Goal: Information Seeking & Learning: Learn about a topic

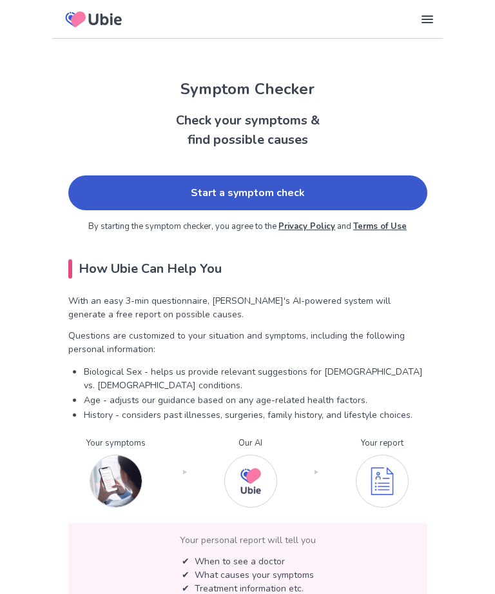
click at [332, 186] on link "Start a symptom check" at bounding box center [247, 192] width 359 height 35
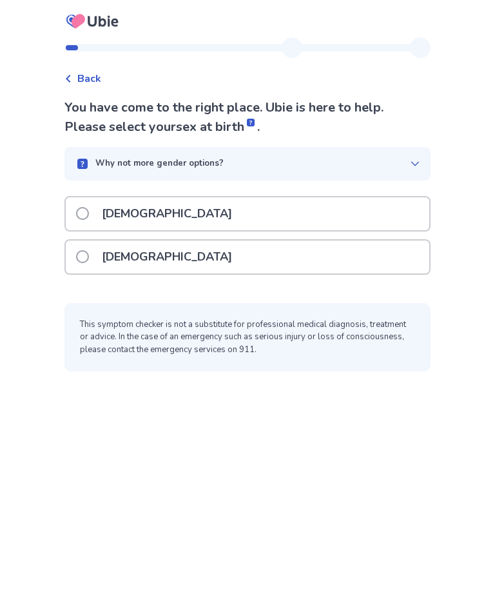
click at [89, 259] on span at bounding box center [82, 256] width 13 height 13
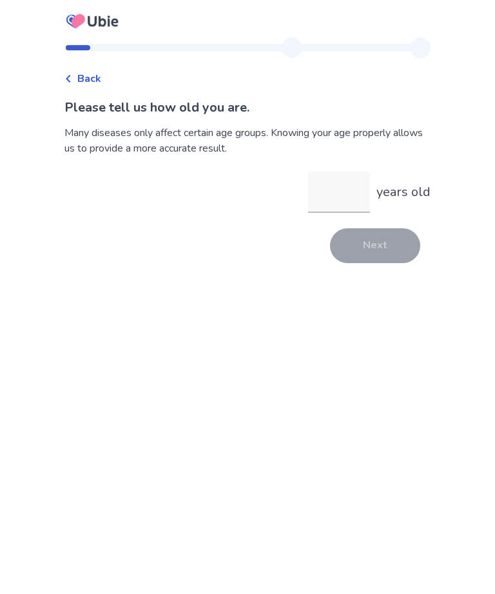
click at [314, 196] on input "years old" at bounding box center [339, 192] width 62 height 41
type input "**"
click at [382, 256] on button "Next" at bounding box center [375, 245] width 90 height 35
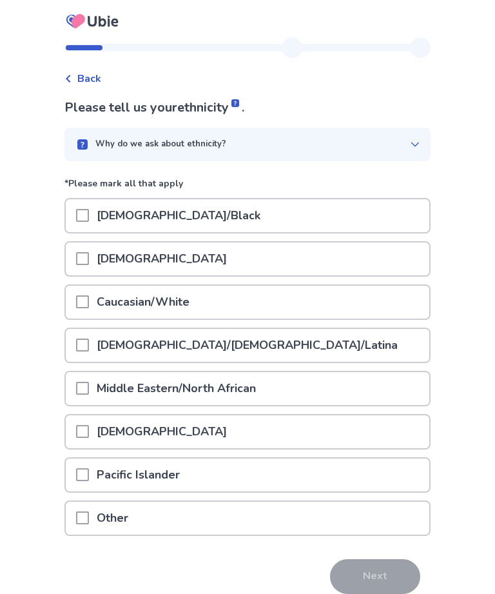
click at [89, 299] on span at bounding box center [82, 301] width 13 height 13
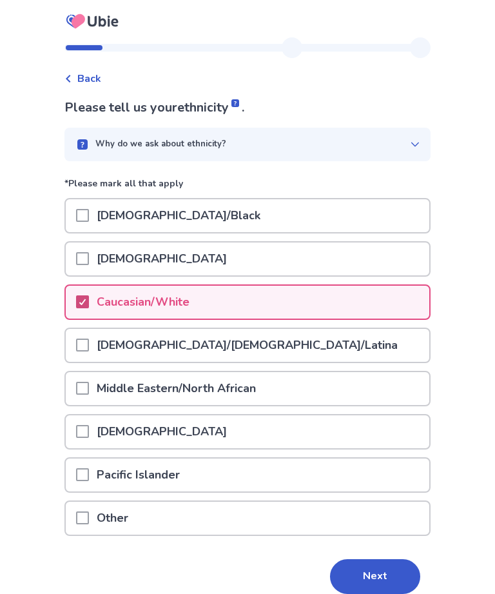
click at [375, 583] on button "Next" at bounding box center [375, 576] width 90 height 35
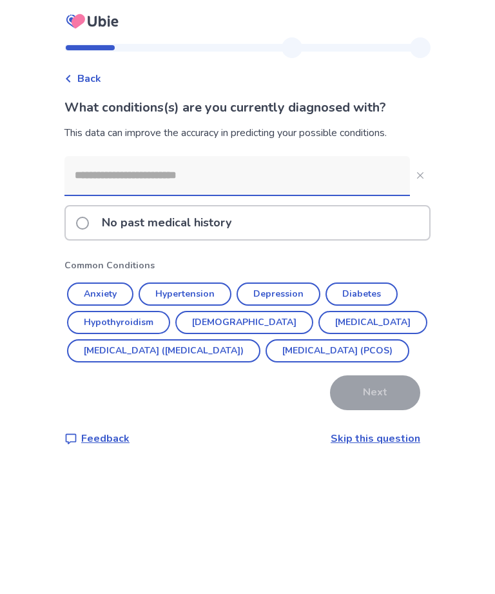
click at [97, 182] on input at bounding box center [237, 175] width 346 height 39
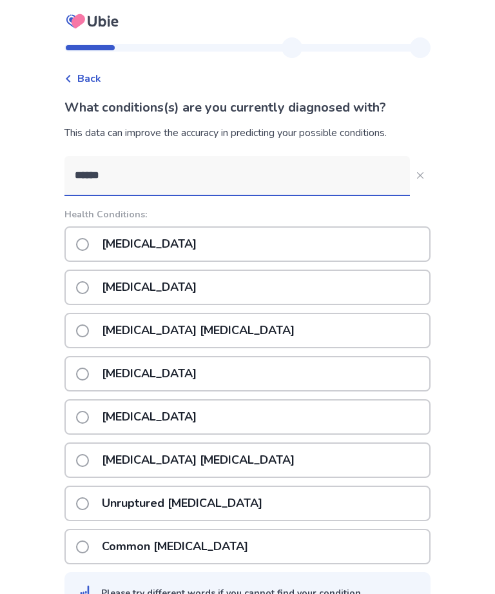
type input "******"
click at [89, 241] on span at bounding box center [82, 244] width 13 height 13
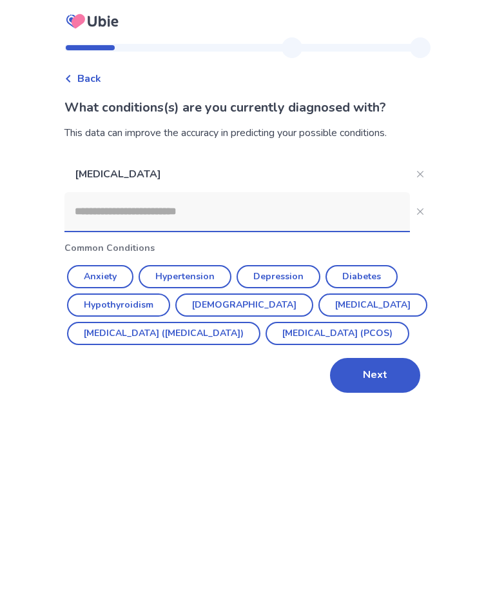
click at [391, 393] on button "Next" at bounding box center [375, 375] width 90 height 35
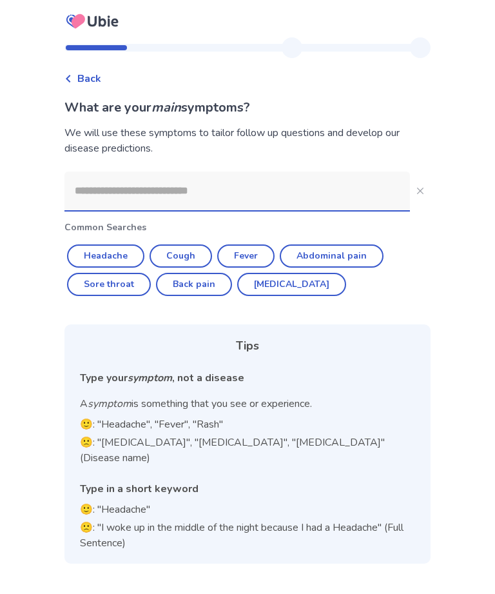
click at [90, 193] on input at bounding box center [237, 191] width 346 height 39
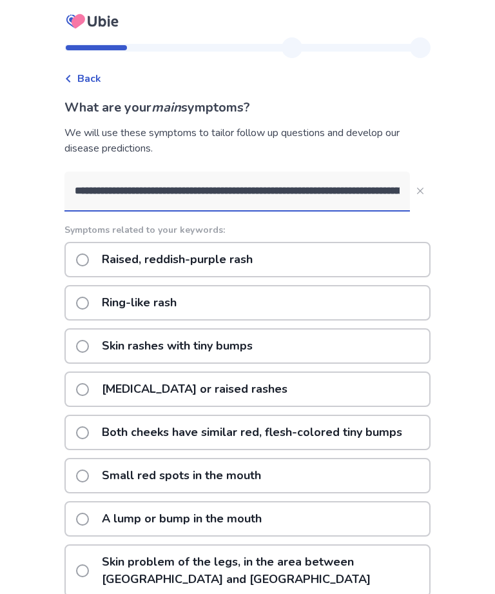
type input "**********"
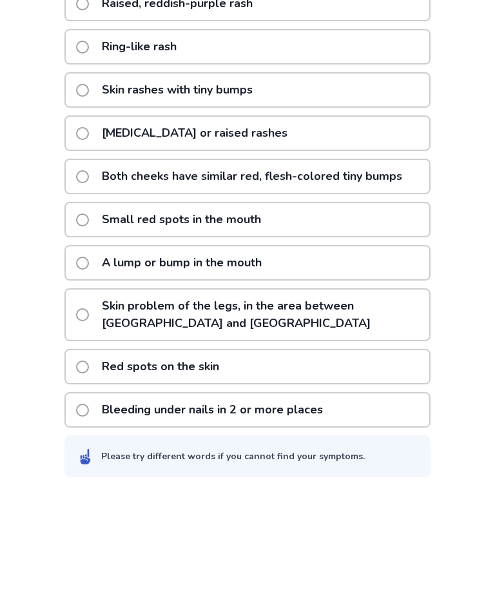
scroll to position [155, 0]
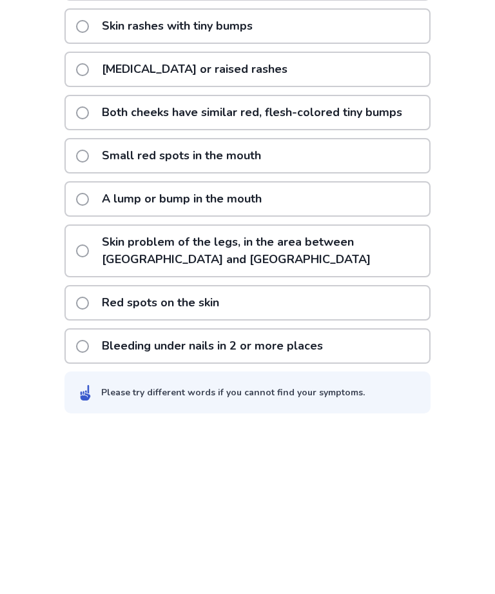
click at [89, 462] on span at bounding box center [82, 468] width 13 height 13
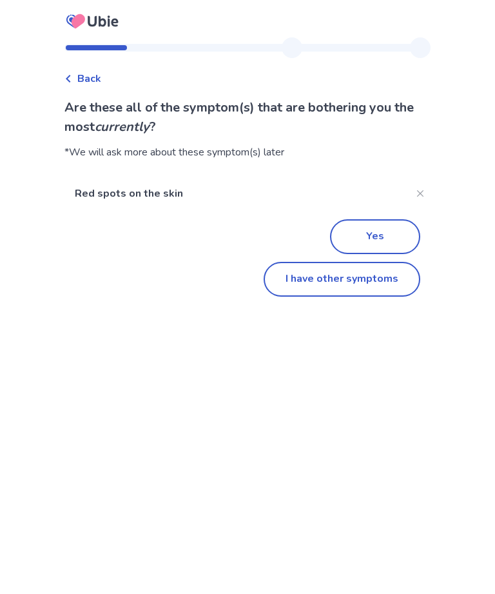
click at [360, 286] on button "I have other symptoms" at bounding box center [342, 279] width 157 height 35
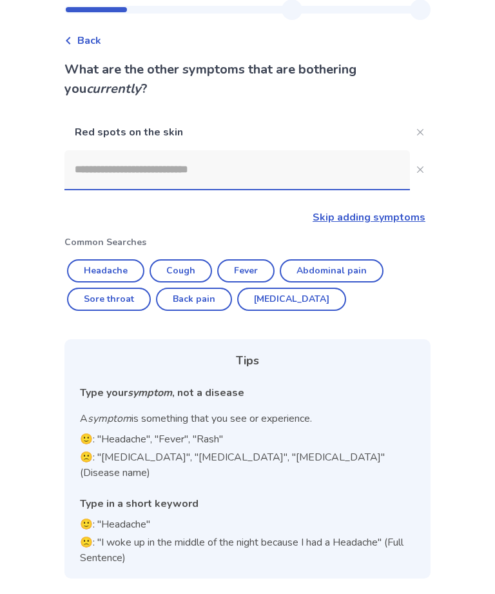
click at [277, 295] on button "Diarrhea" at bounding box center [291, 299] width 109 height 23
type input "********"
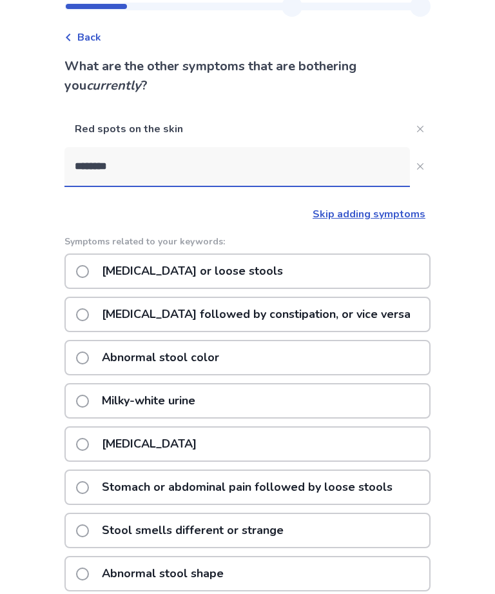
click at [88, 445] on span at bounding box center [82, 444] width 13 height 13
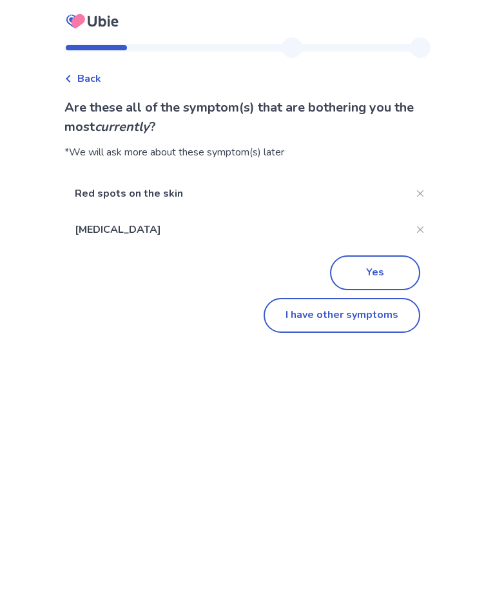
click at [380, 320] on button "I have other symptoms" at bounding box center [342, 315] width 157 height 35
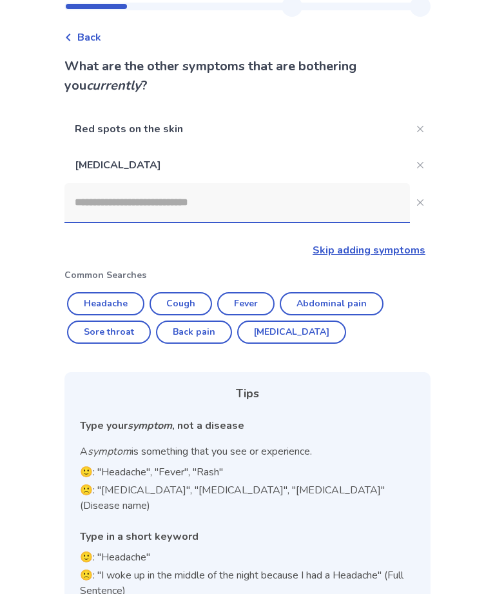
click at [277, 339] on button "Diarrhea" at bounding box center [291, 331] width 109 height 23
type input "********"
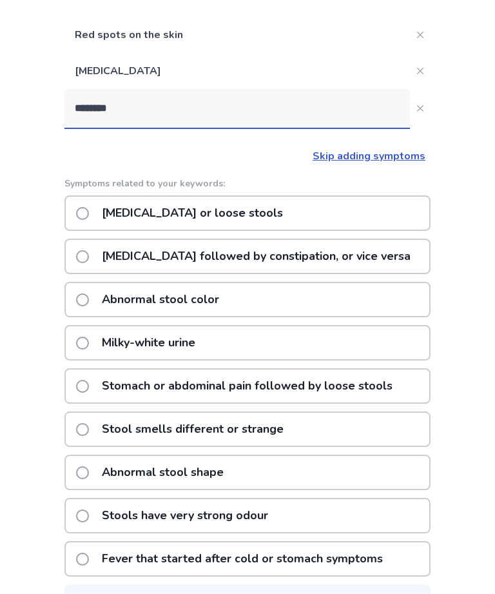
scroll to position [136, 0]
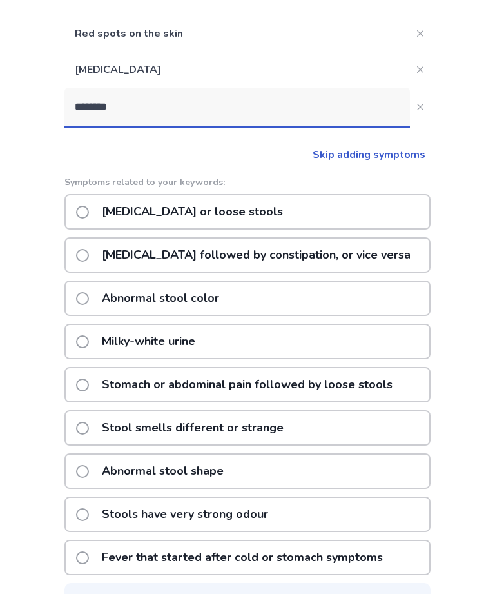
click at [89, 213] on span at bounding box center [82, 212] width 13 height 13
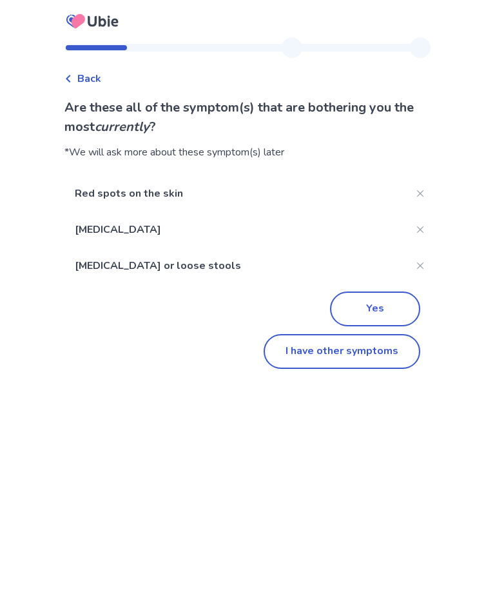
click at [391, 351] on button "I have other symptoms" at bounding box center [342, 351] width 157 height 35
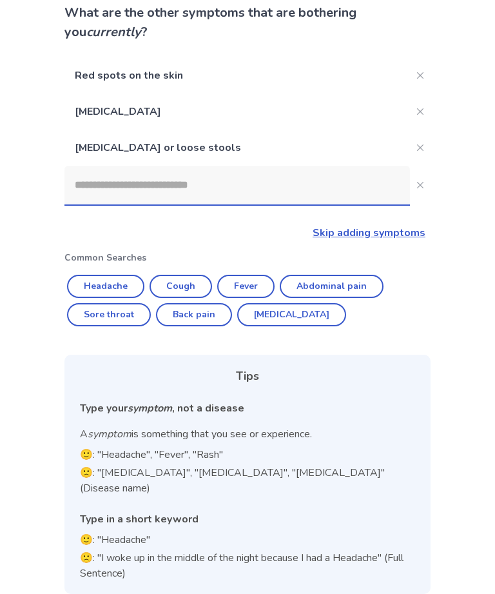
click at [362, 291] on button "Abdominal pain" at bounding box center [332, 286] width 104 height 23
type input "**********"
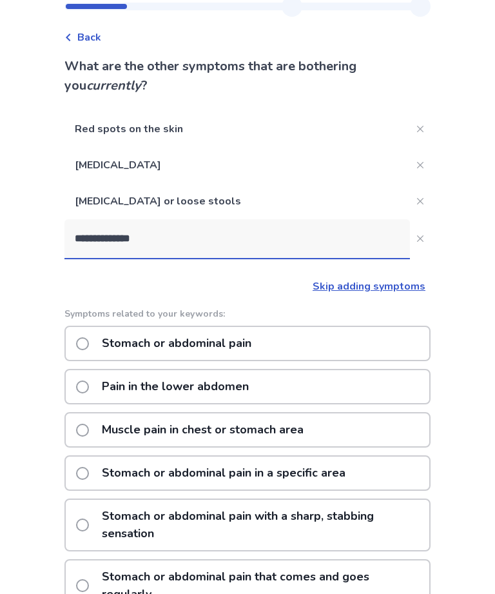
click at [89, 339] on span at bounding box center [82, 343] width 13 height 13
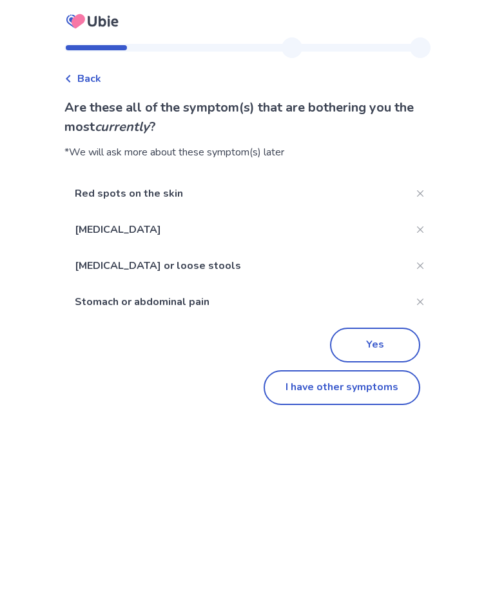
click at [374, 395] on button "I have other symptoms" at bounding box center [342, 387] width 157 height 35
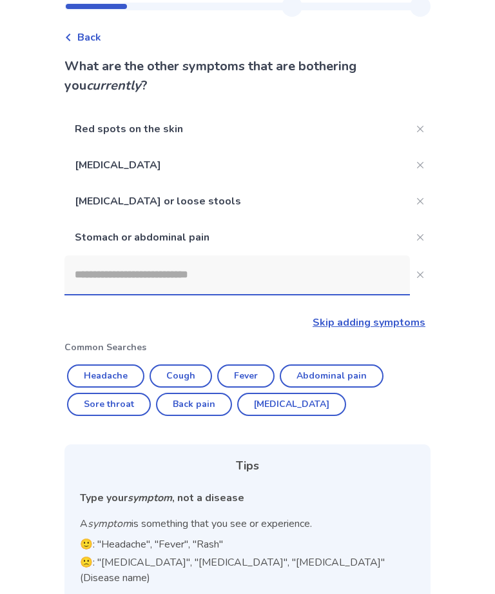
click at [405, 328] on link "Skip adding symptoms" at bounding box center [369, 322] width 113 height 14
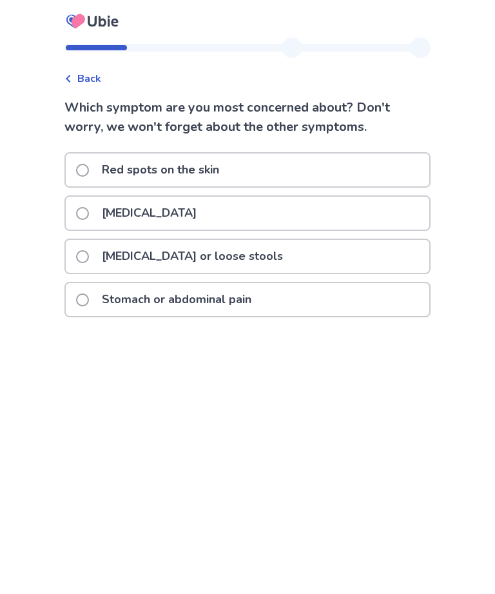
click at [93, 75] on span "Back" at bounding box center [89, 78] width 24 height 15
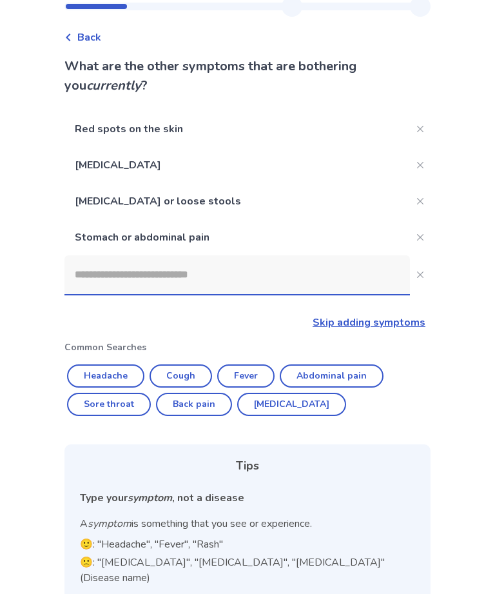
click at [103, 277] on input at bounding box center [237, 274] width 346 height 39
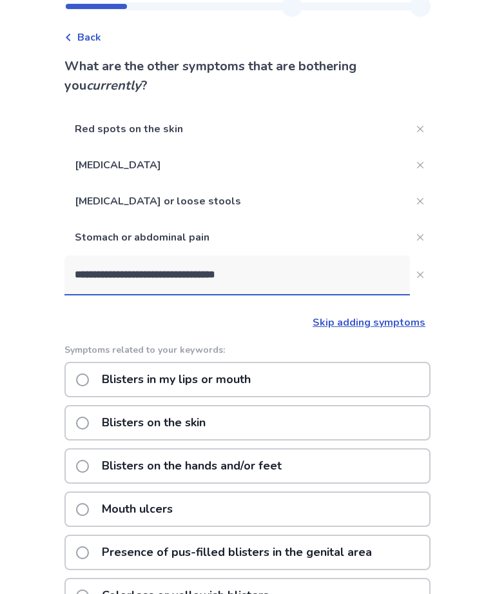
type input "**********"
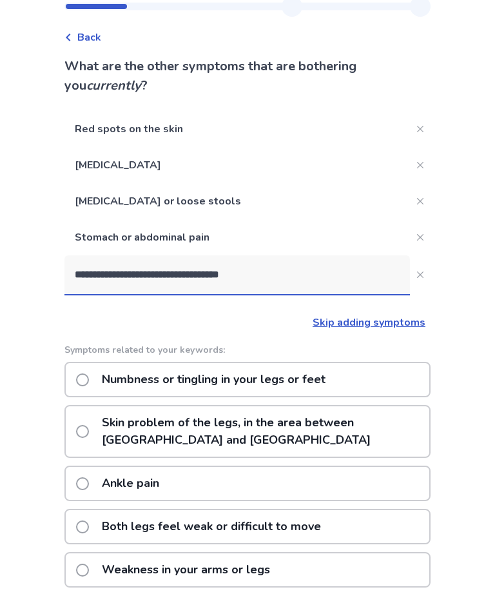
click at [404, 322] on link "Skip adding symptoms" at bounding box center [369, 322] width 113 height 14
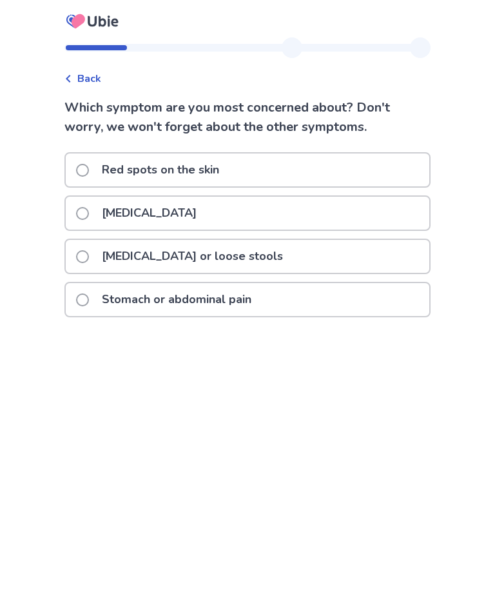
click at [85, 164] on label "Red spots on the skin" at bounding box center [151, 169] width 151 height 33
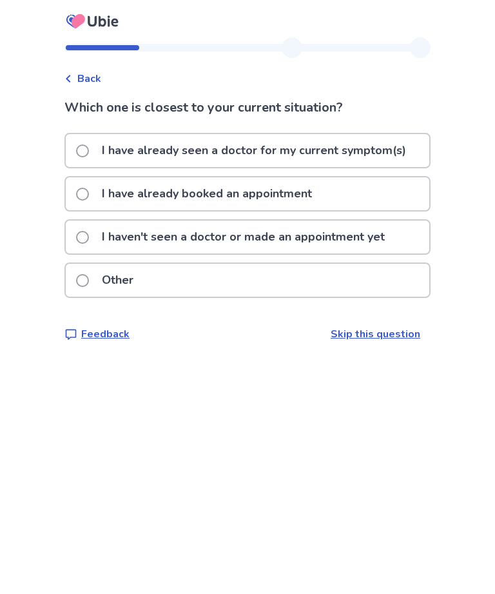
click at [89, 233] on span at bounding box center [82, 237] width 13 height 13
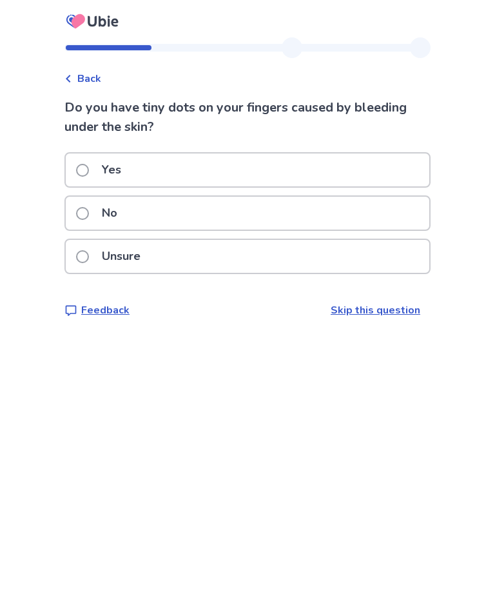
click at [89, 211] on span at bounding box center [82, 213] width 13 height 13
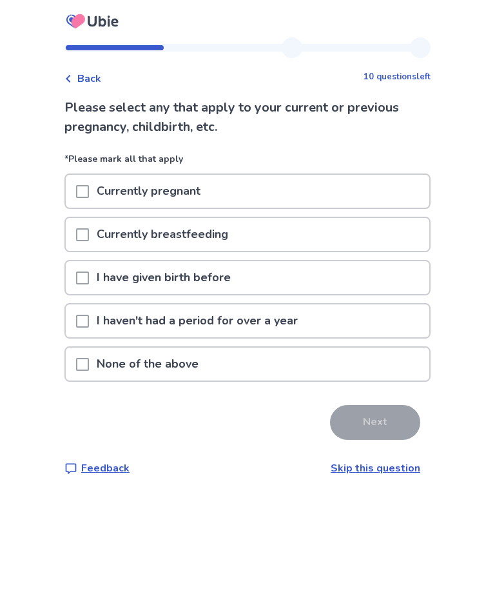
click at [89, 271] on span at bounding box center [82, 277] width 13 height 13
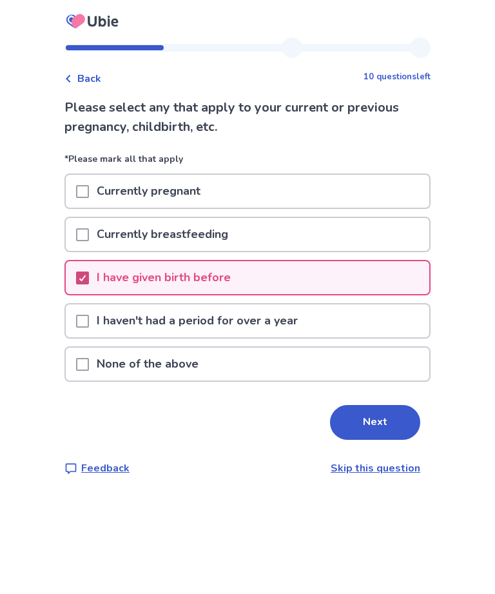
click at [374, 425] on button "Next" at bounding box center [375, 422] width 90 height 35
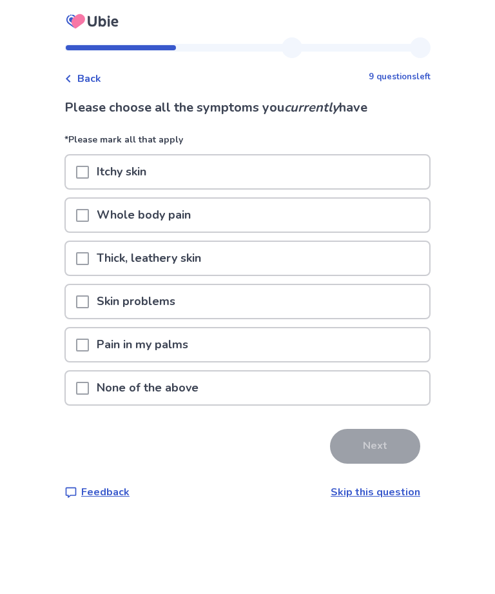
click at [89, 164] on div at bounding box center [82, 171] width 13 height 33
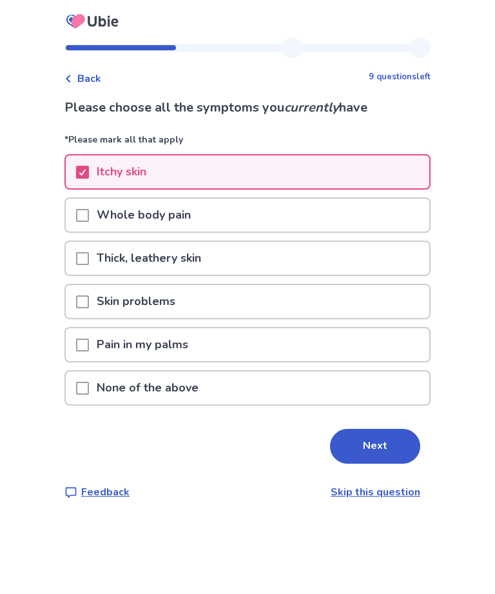
click at [89, 304] on span at bounding box center [82, 301] width 13 height 13
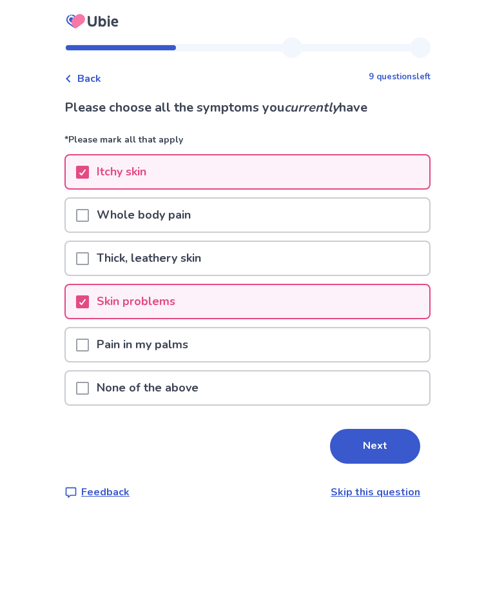
click at [88, 220] on span at bounding box center [82, 215] width 13 height 13
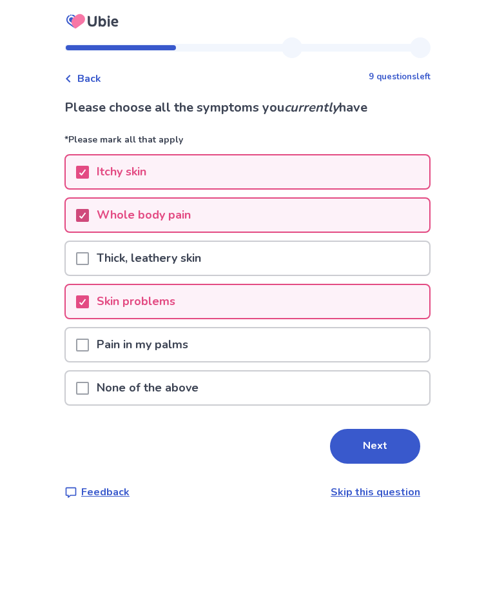
click at [380, 446] on button "Next" at bounding box center [375, 446] width 90 height 35
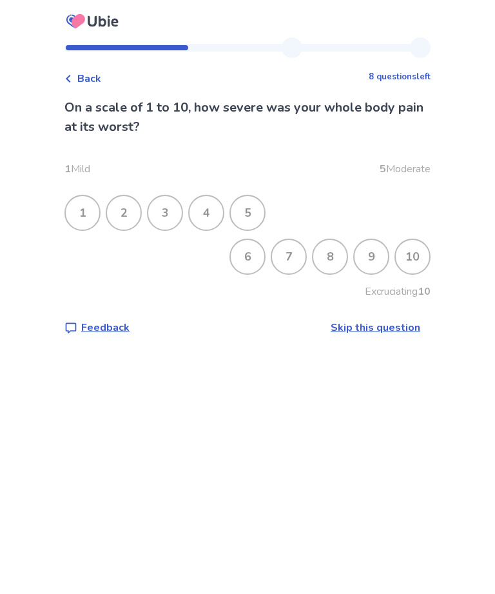
click at [323, 255] on div "8" at bounding box center [330, 257] width 34 height 34
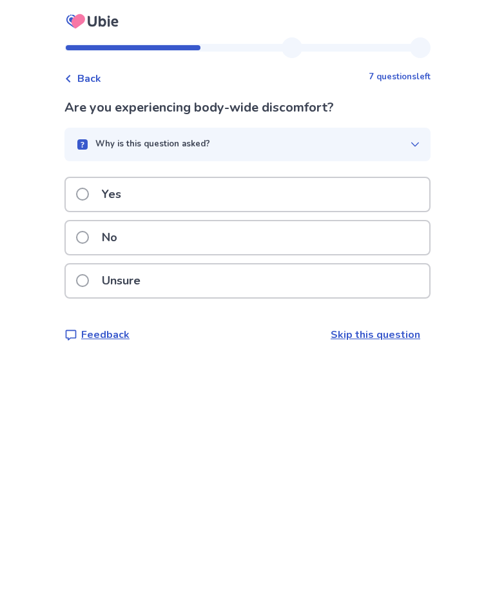
click at [87, 188] on span at bounding box center [82, 194] width 13 height 13
click at [89, 192] on span at bounding box center [82, 194] width 13 height 13
click at [89, 195] on span at bounding box center [82, 194] width 13 height 13
click at [84, 239] on span at bounding box center [82, 237] width 13 height 13
click at [89, 195] on span at bounding box center [82, 194] width 13 height 13
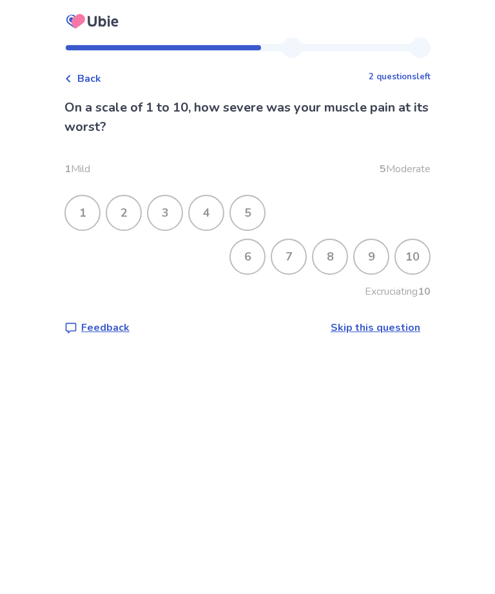
click at [360, 253] on div "9" at bounding box center [372, 257] width 34 height 34
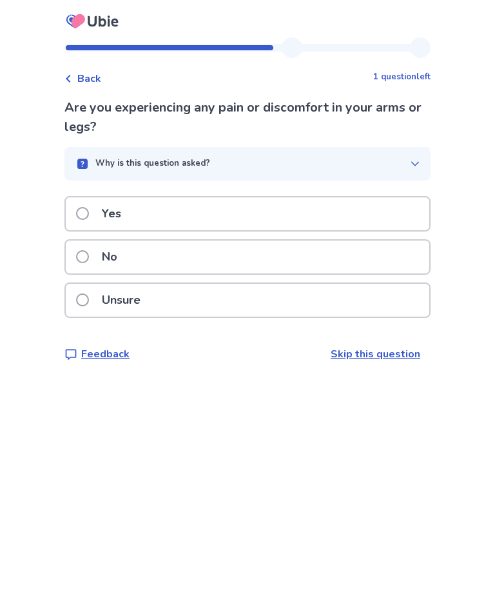
click at [89, 213] on span at bounding box center [82, 213] width 13 height 13
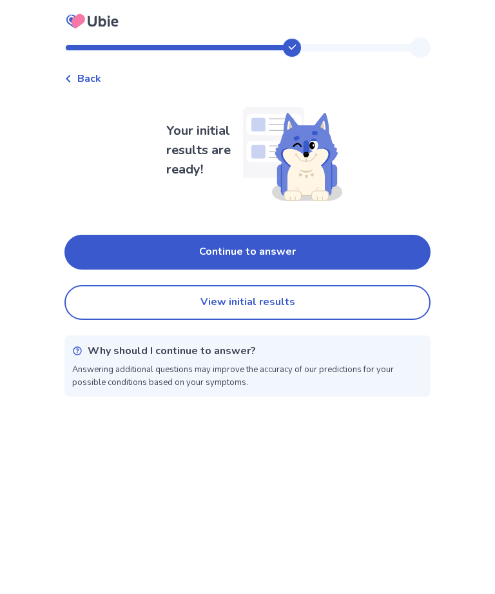
click at [320, 294] on button "View initial results" at bounding box center [247, 302] width 366 height 35
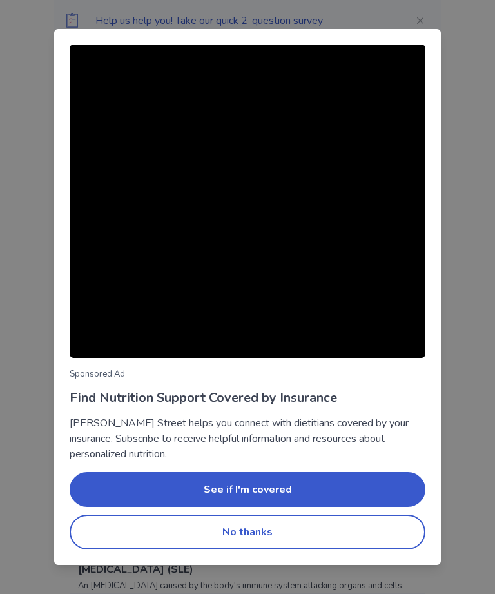
click at [264, 535] on button "No thanks" at bounding box center [248, 532] width 356 height 35
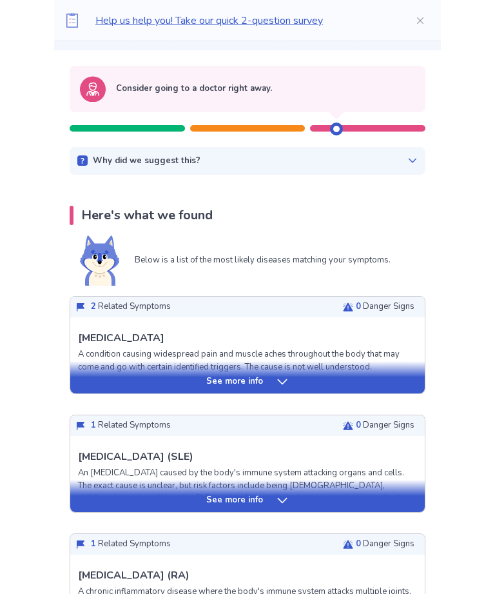
scroll to position [113, 0]
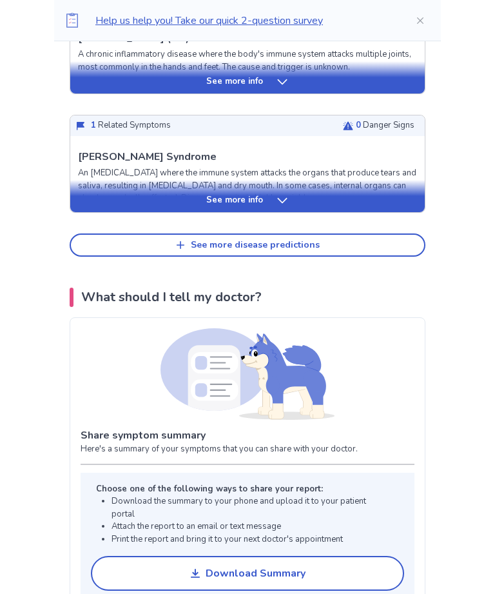
scroll to position [0, 0]
